Goal: Task Accomplishment & Management: Manage account settings

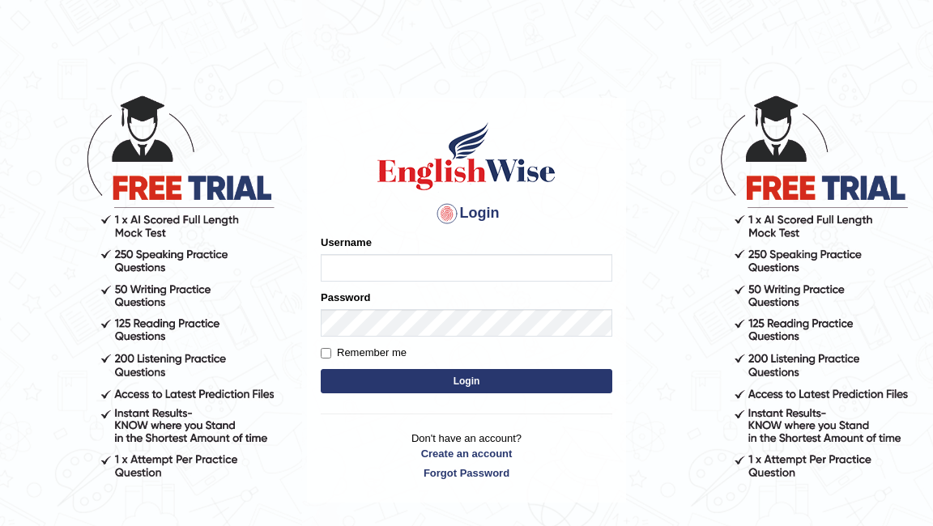
type input "Pkhatarine"
click at [449, 386] on button "Login" at bounding box center [466, 381] width 291 height 24
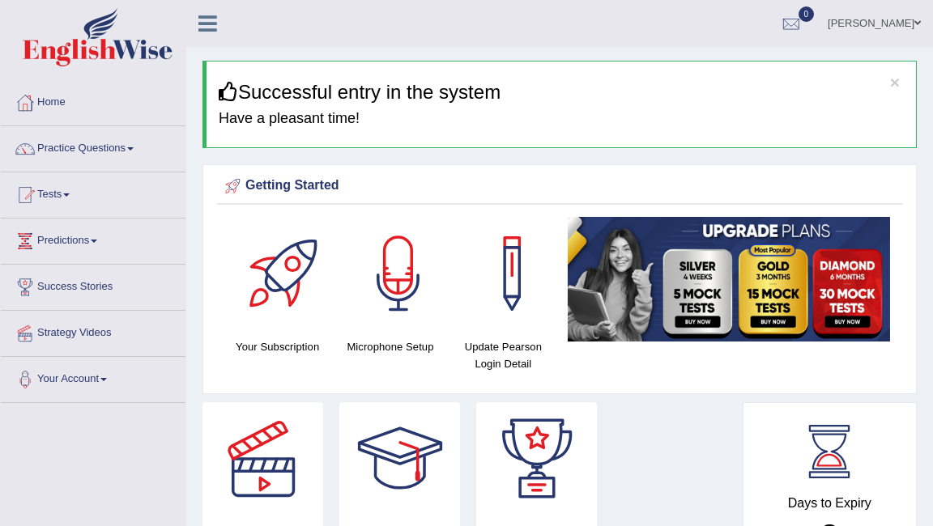
click at [882, 23] on link "[PERSON_NAME]" at bounding box center [873, 21] width 117 height 42
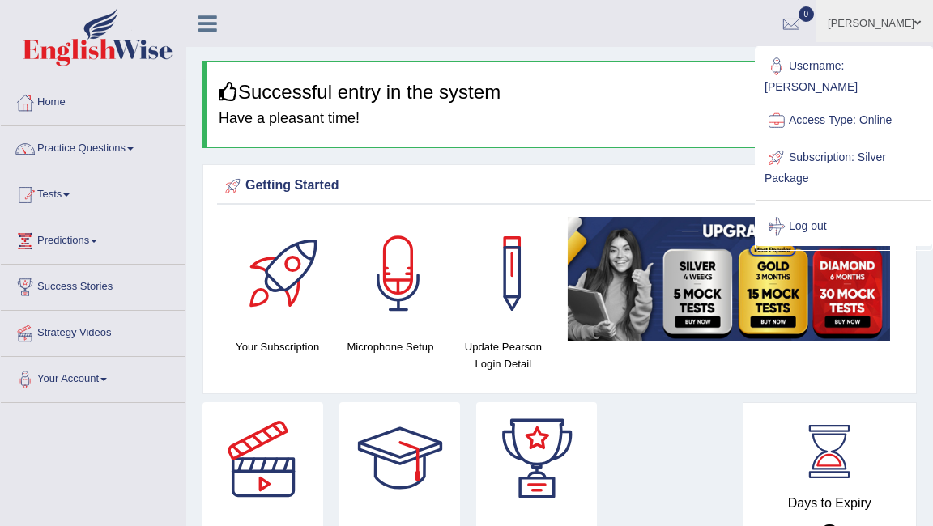
click at [714, 32] on ul "[PERSON_NAME] Toggle navigation Username: Pkhatarine Access Type: Online Subscr…" at bounding box center [671, 23] width 522 height 46
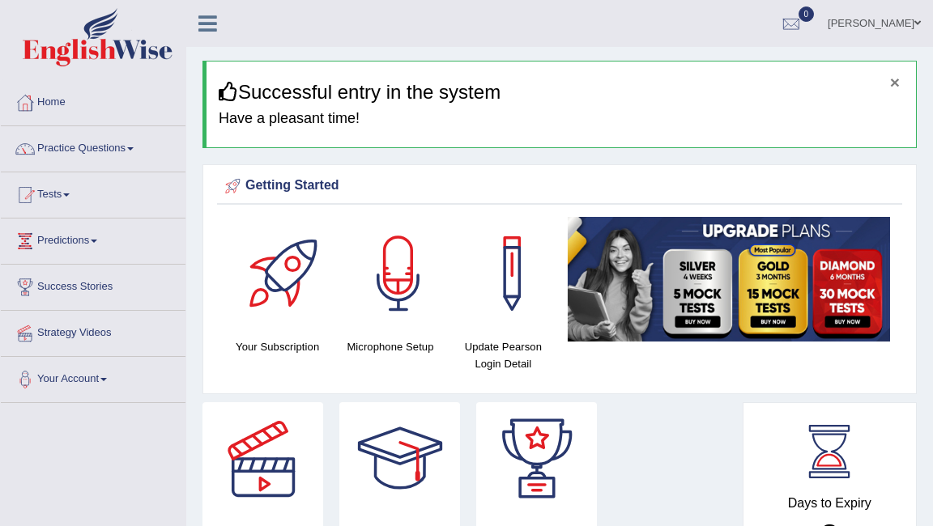
click at [892, 83] on button "×" at bounding box center [895, 82] width 10 height 17
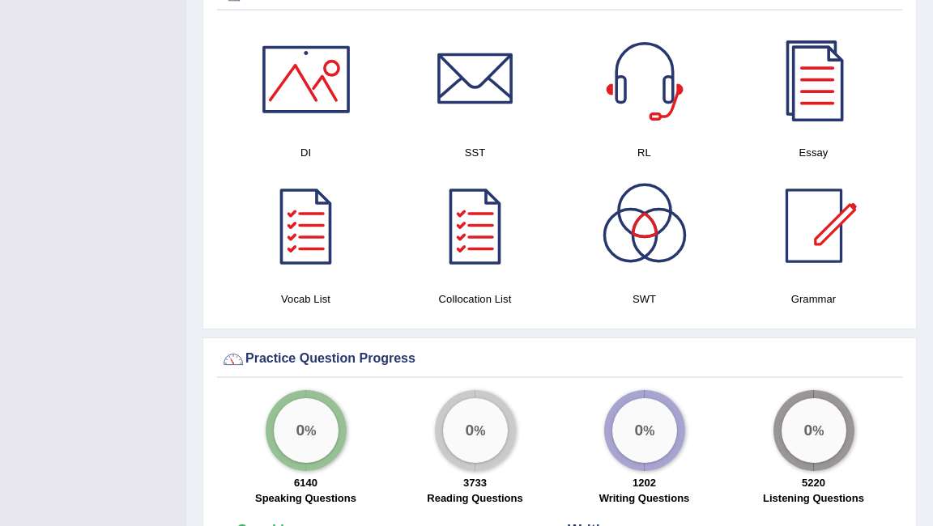
scroll to position [871, 0]
